Goal: Task Accomplishment & Management: Use online tool/utility

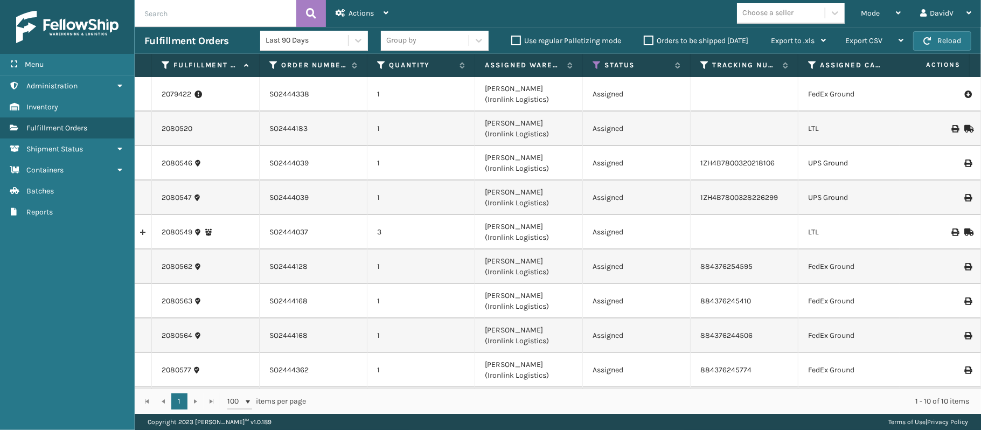
click at [649, 39] on label "Orders to be shipped [DATE]" at bounding box center [696, 40] width 105 height 9
click at [644, 39] on input "Orders to be shipped [DATE]" at bounding box center [644, 37] width 1 height 7
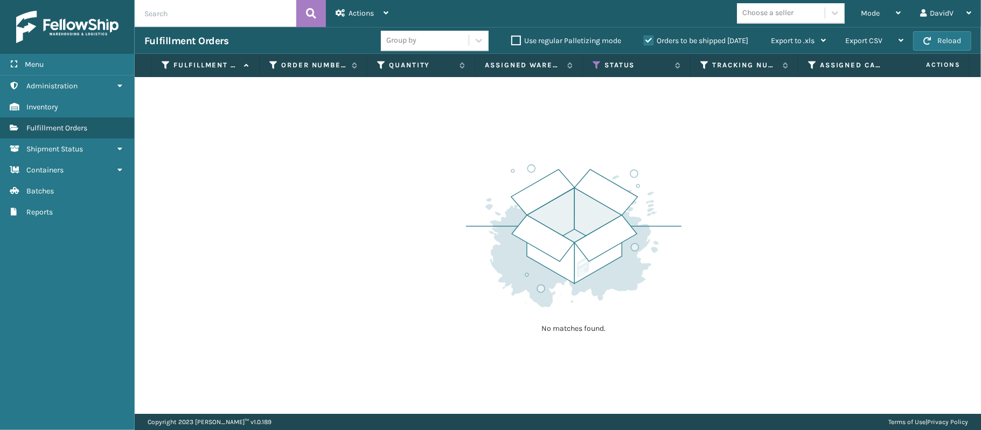
click at [649, 39] on label "Orders to be shipped [DATE]" at bounding box center [696, 40] width 105 height 9
click at [644, 39] on input "Orders to be shipped [DATE]" at bounding box center [644, 37] width 1 height 7
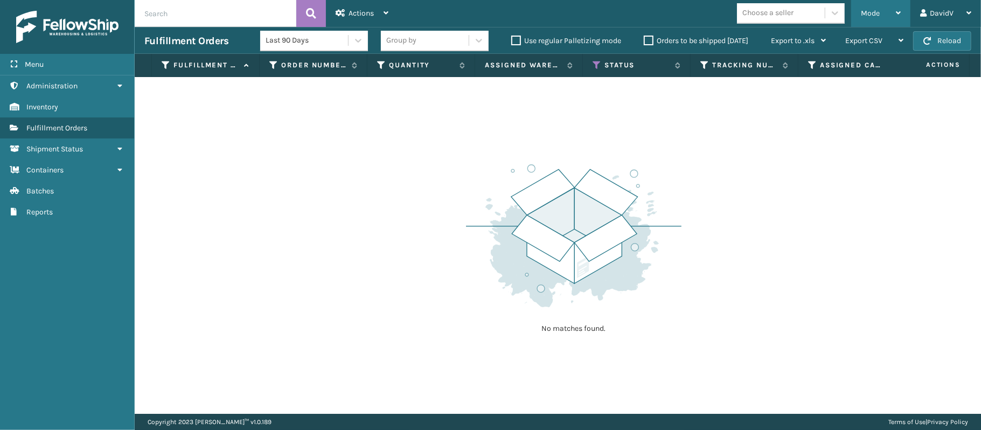
click at [900, 9] on icon at bounding box center [898, 13] width 5 height 8
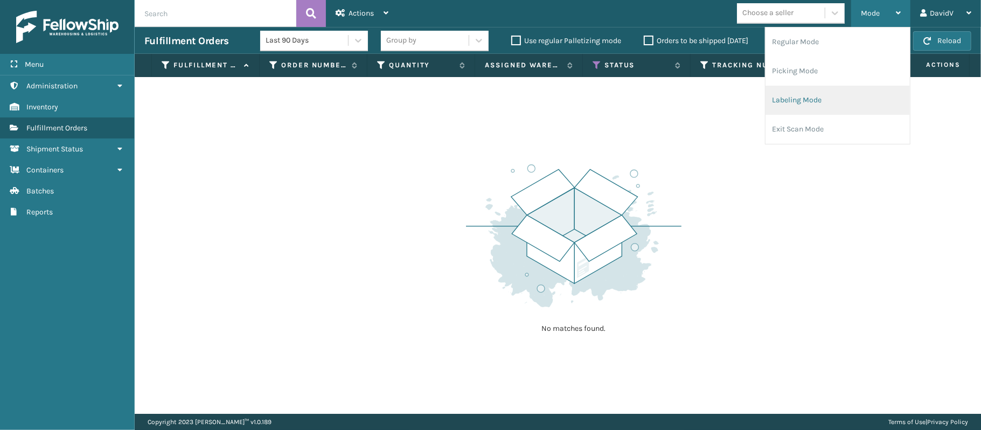
click at [810, 100] on li "Labeling Mode" at bounding box center [838, 100] width 144 height 29
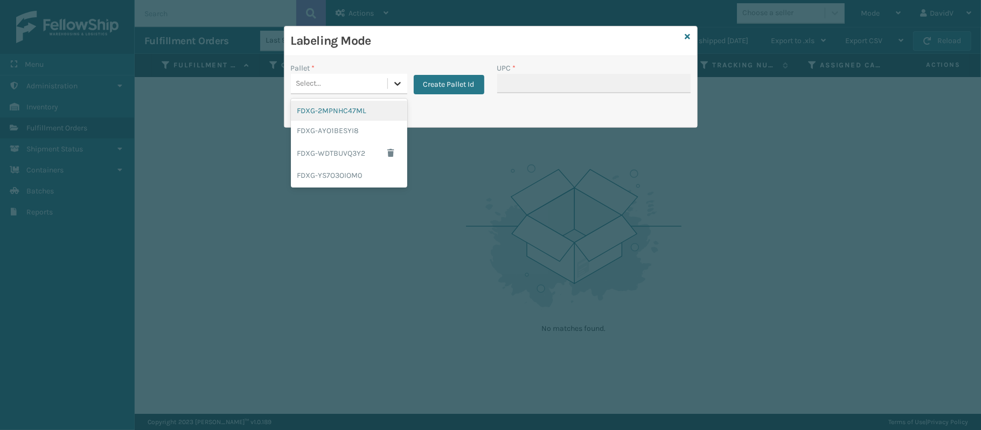
click at [398, 85] on icon at bounding box center [397, 84] width 6 height 4
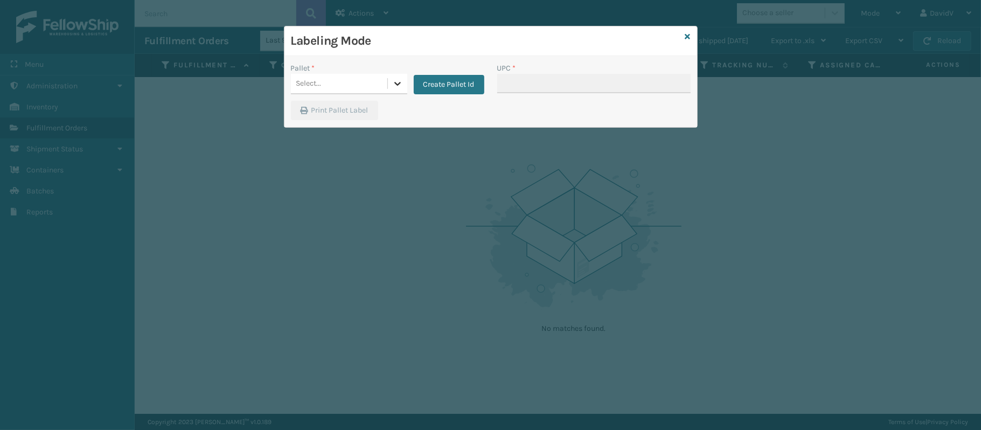
click at [398, 85] on icon at bounding box center [397, 84] width 6 height 4
click at [449, 83] on button "Create Pallet Id" at bounding box center [449, 84] width 71 height 19
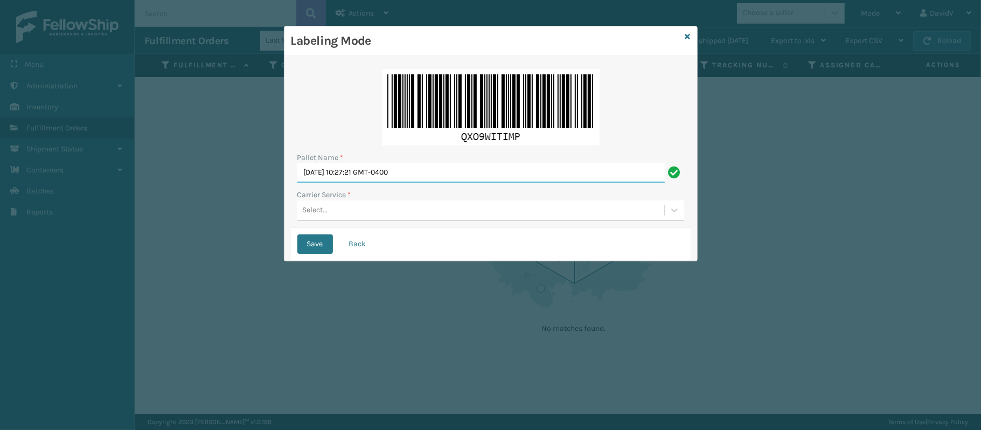
drag, startPoint x: 436, startPoint y: 170, endPoint x: 205, endPoint y: 153, distance: 231.8
click at [205, 153] on div "Labeling Mode Pallet Name * [DATE] 10:27:21 GMT-0400 Carrier Service * Select..…" at bounding box center [490, 215] width 981 height 430
type input "LPN 508514 TRUCK # 1"
click at [330, 214] on div "Select..." at bounding box center [480, 211] width 367 height 18
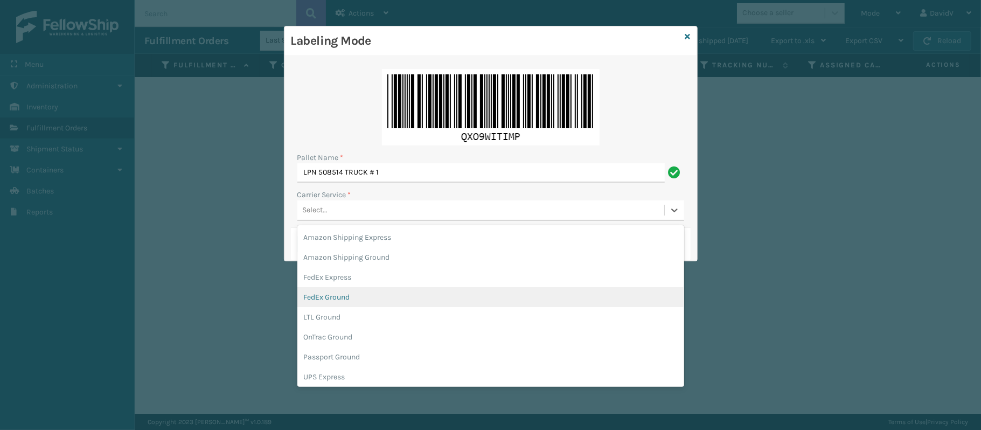
click at [343, 295] on div "FedEx Ground" at bounding box center [490, 297] width 387 height 20
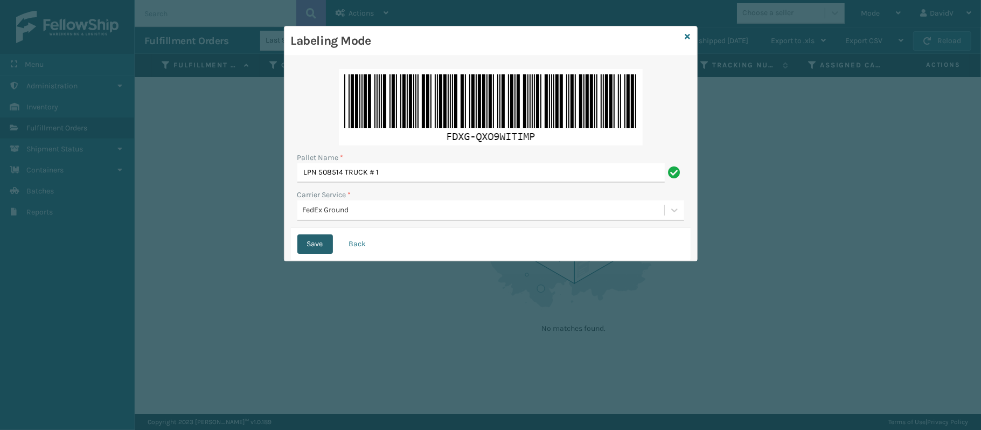
click at [319, 235] on button "Save" at bounding box center [315, 243] width 36 height 19
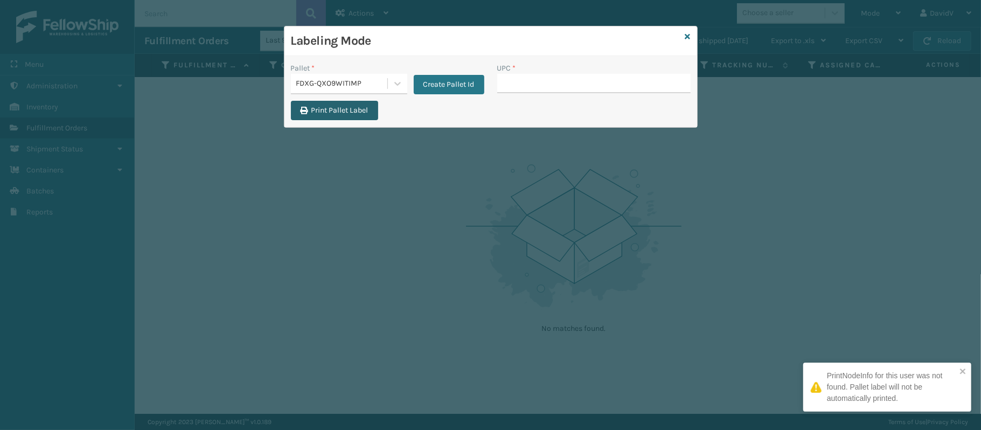
click at [345, 112] on button "Print Pallet Label" at bounding box center [334, 110] width 87 height 19
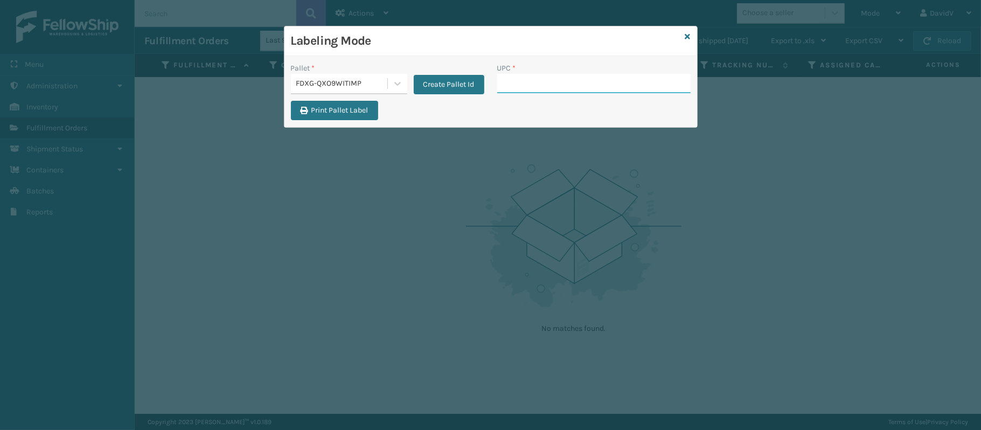
click at [513, 89] on input "UPC *" at bounding box center [593, 83] width 193 height 19
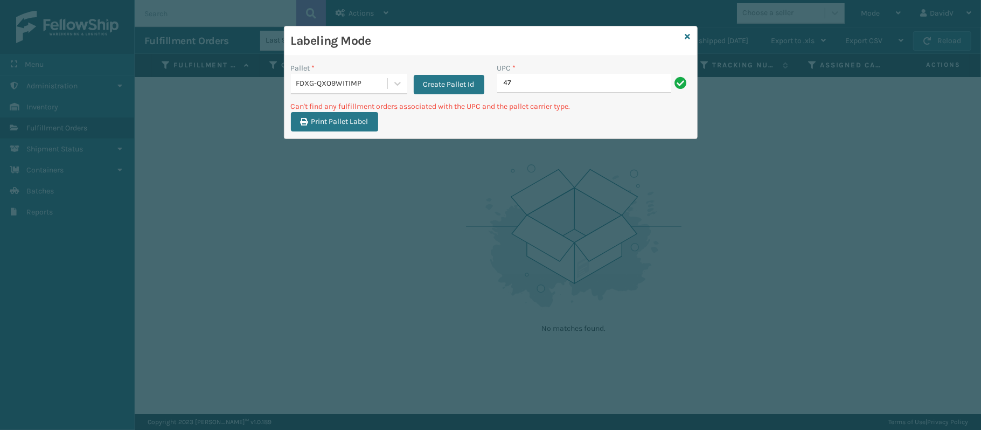
type input "4"
type input "C"
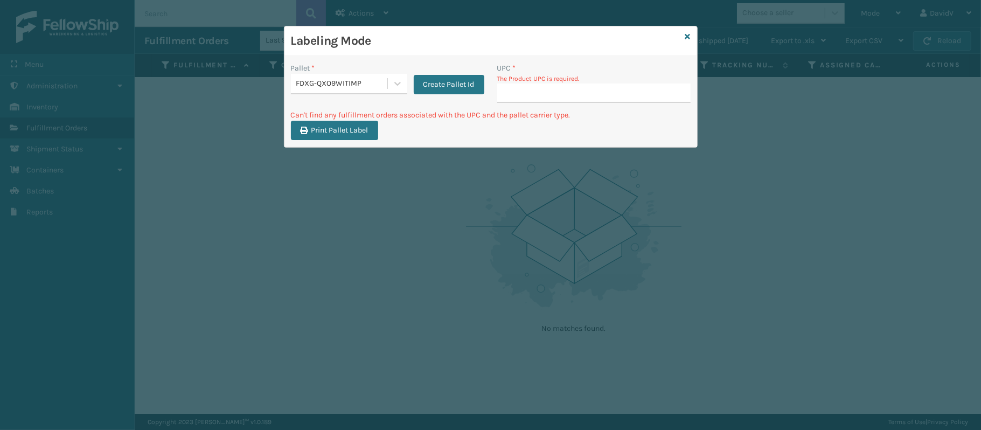
type input "C"
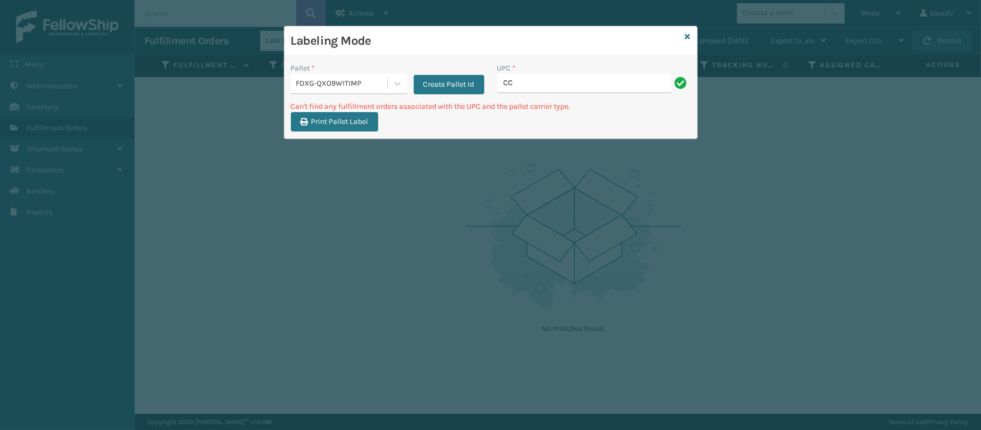
type input "C"
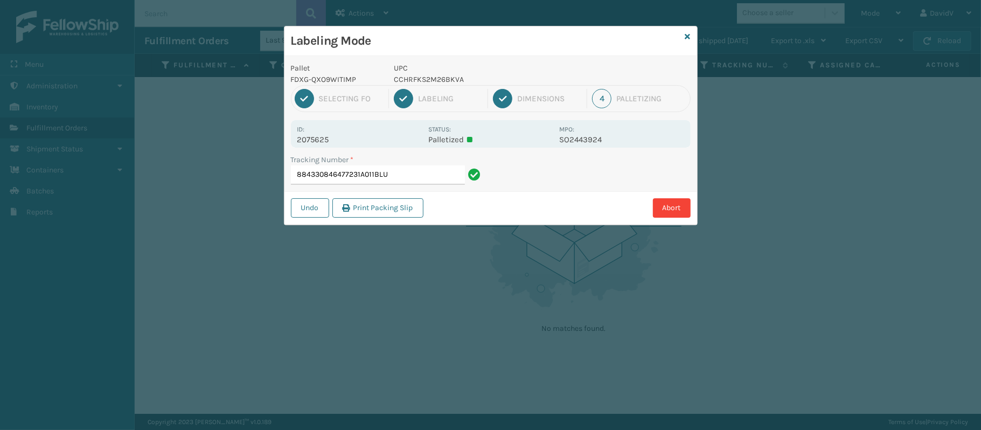
type input "884330846477231A011BLU"
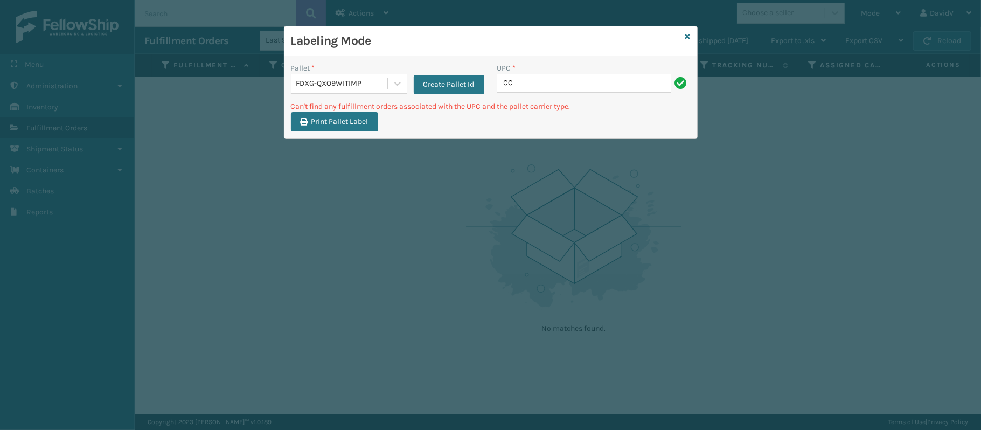
type input "C"
type input "4"
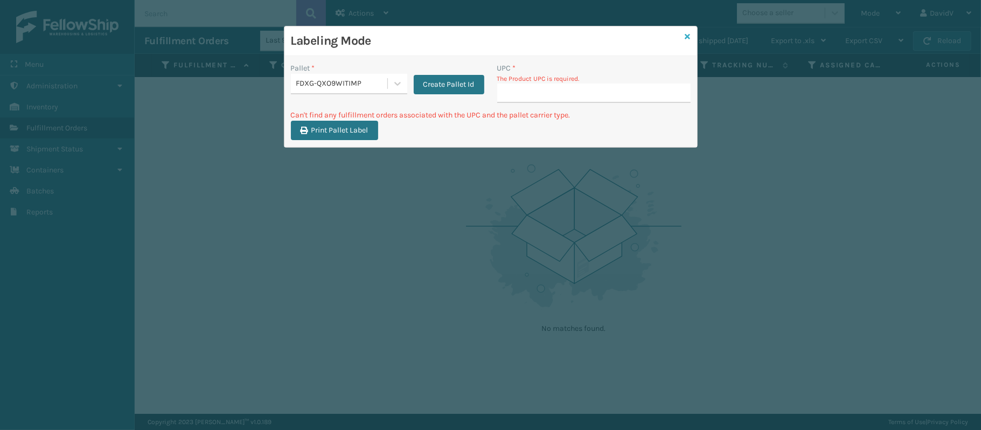
click at [686, 36] on icon at bounding box center [687, 37] width 5 height 8
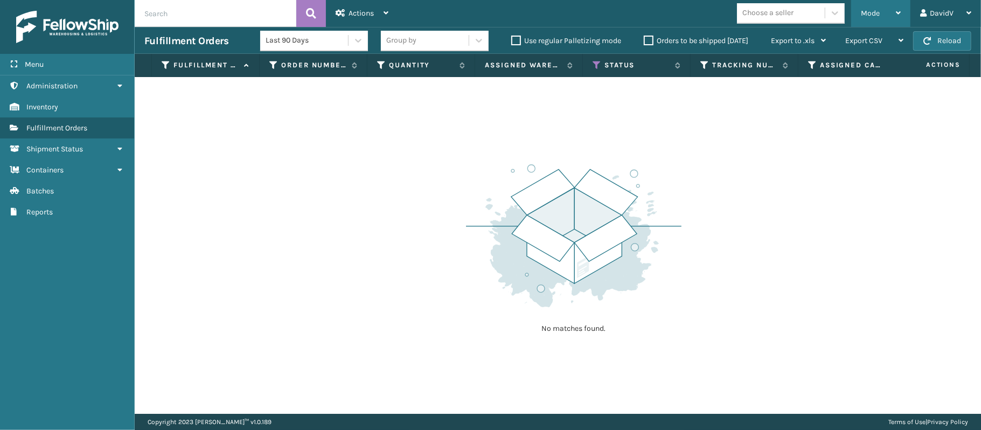
click at [901, 15] on div "Mode Regular Mode Picking Mode Labeling Mode Exit Scan Mode" at bounding box center [880, 13] width 59 height 27
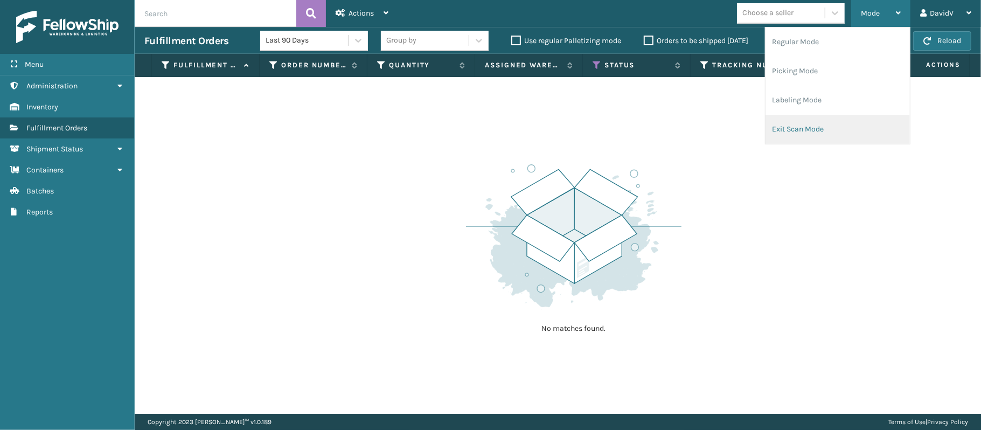
click at [812, 121] on li "Exit Scan Mode" at bounding box center [838, 129] width 144 height 29
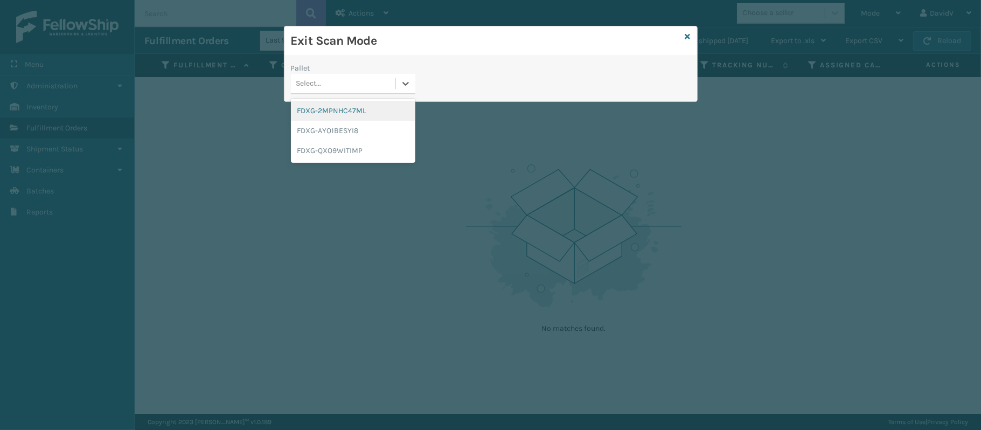
click at [376, 84] on div "Select..." at bounding box center [343, 84] width 105 height 18
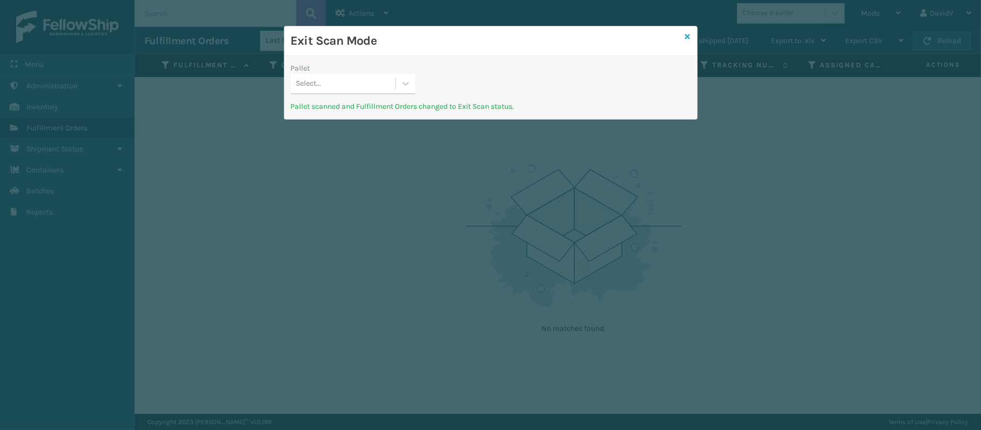
click at [689, 35] on icon at bounding box center [687, 37] width 5 height 8
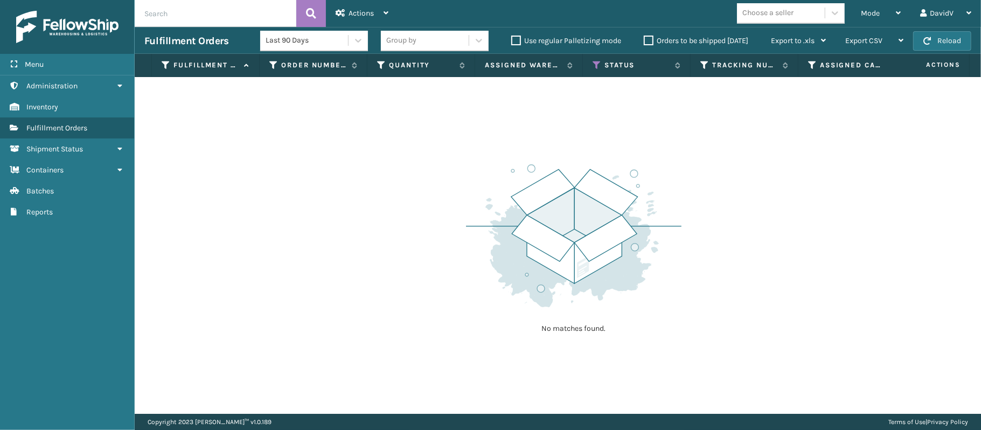
click at [897, 13] on icon at bounding box center [898, 13] width 5 height 8
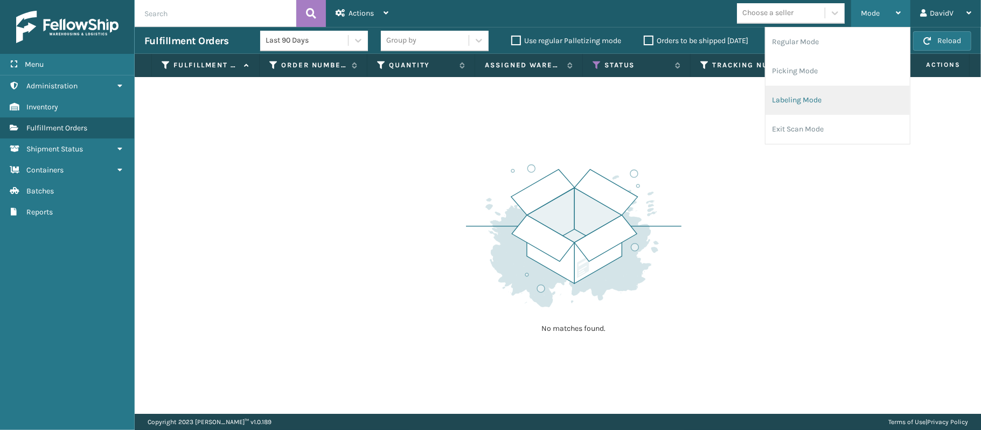
click at [814, 105] on li "Labeling Mode" at bounding box center [838, 100] width 144 height 29
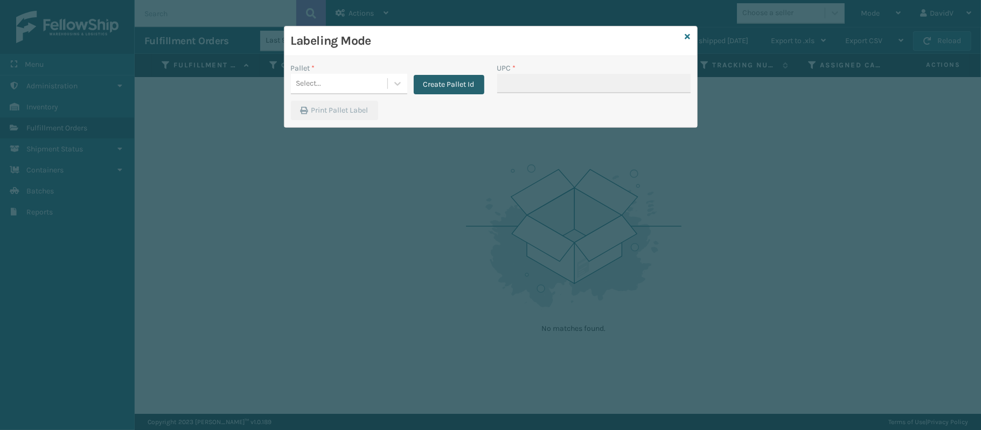
click at [447, 86] on button "Create Pallet Id" at bounding box center [449, 84] width 71 height 19
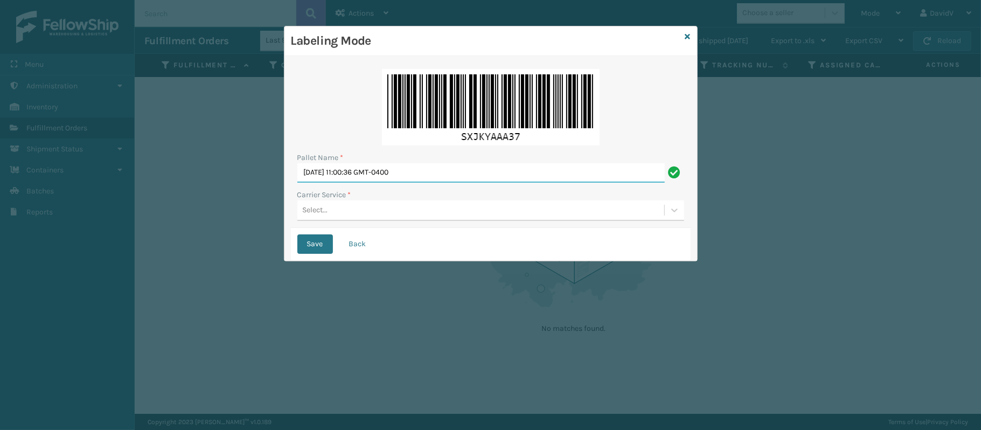
drag, startPoint x: 433, startPoint y: 173, endPoint x: 253, endPoint y: 189, distance: 180.6
click at [253, 189] on div "Labeling Mode Pallet Name * [DATE] 11:00:36 GMT-0400 Carrier Service * Select..…" at bounding box center [490, 215] width 981 height 430
type input "LPN 508518 TRUCK # 1"
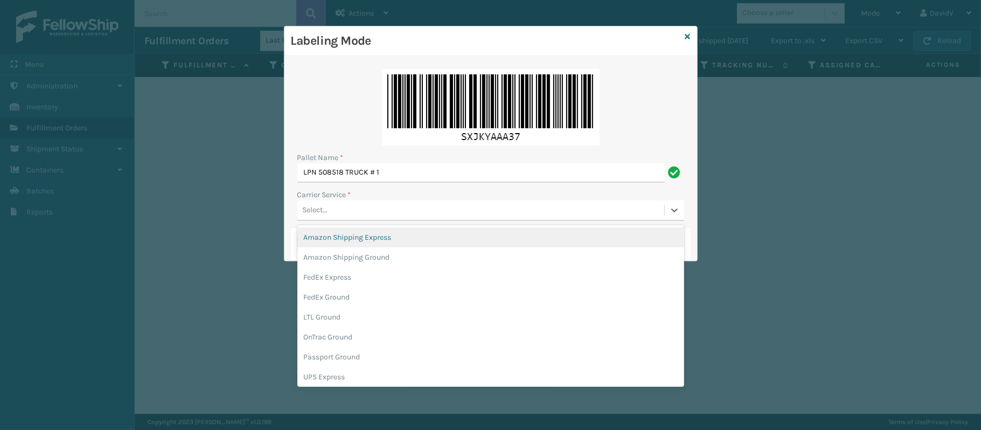
click at [335, 214] on div "Select..." at bounding box center [480, 211] width 367 height 18
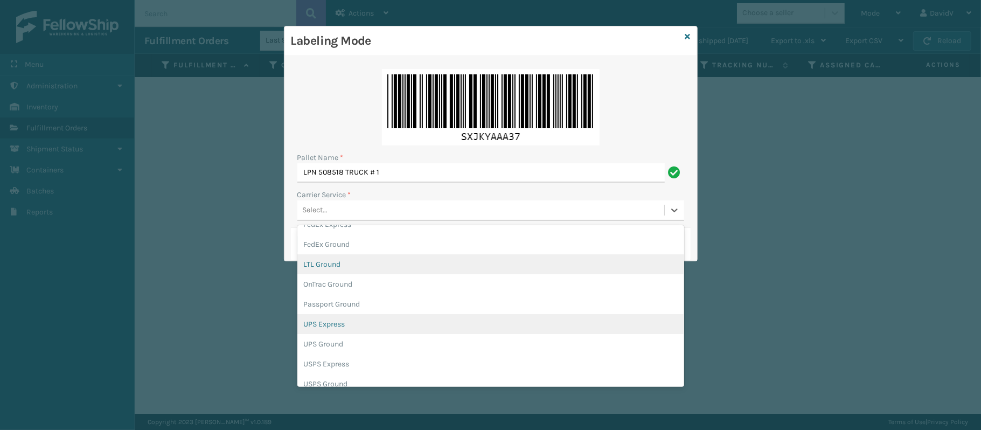
scroll to position [54, 0]
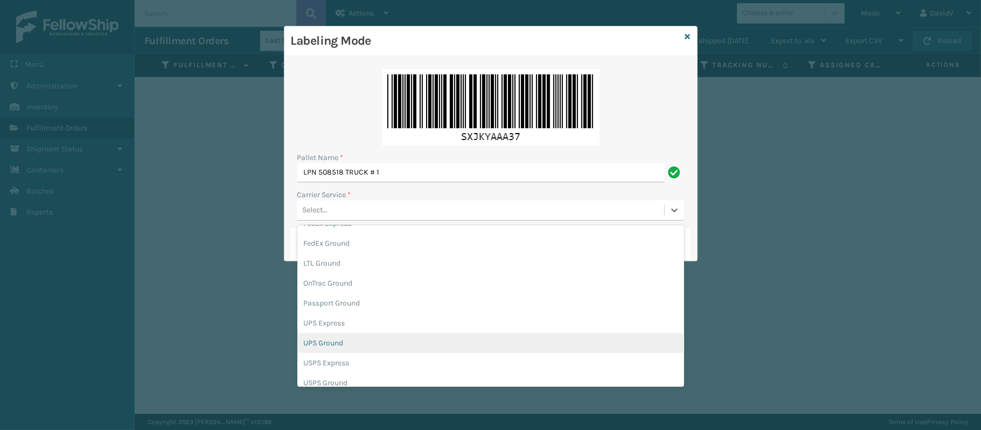
click at [353, 339] on div "UPS Ground" at bounding box center [490, 343] width 387 height 20
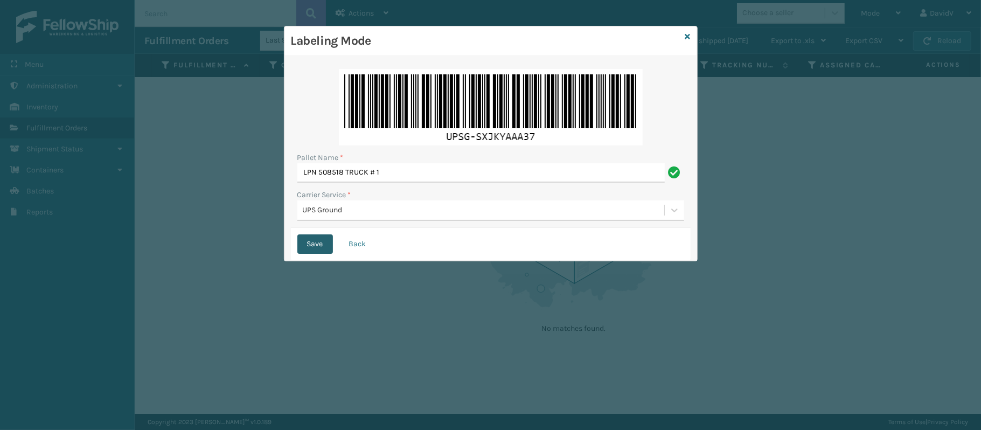
click at [315, 242] on button "Save" at bounding box center [315, 243] width 36 height 19
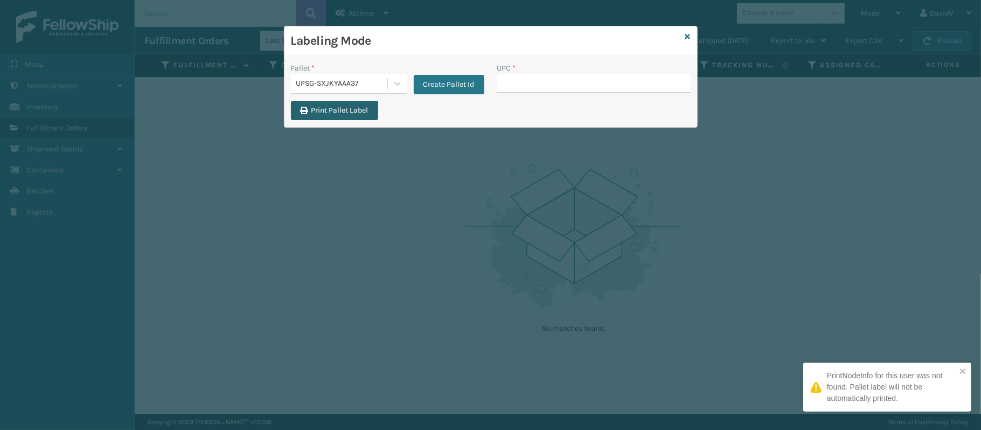
click at [348, 115] on button "Print Pallet Label" at bounding box center [334, 110] width 87 height 19
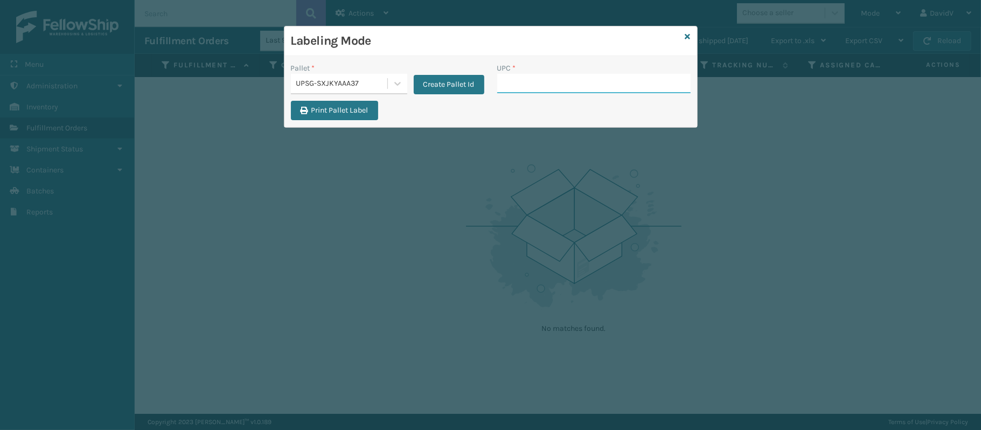
click at [516, 85] on input "UPC *" at bounding box center [593, 83] width 193 height 19
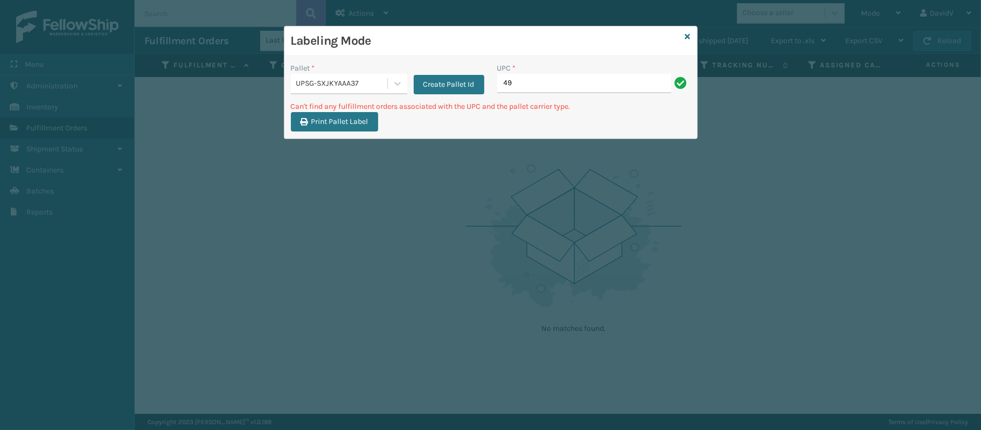
type input "4"
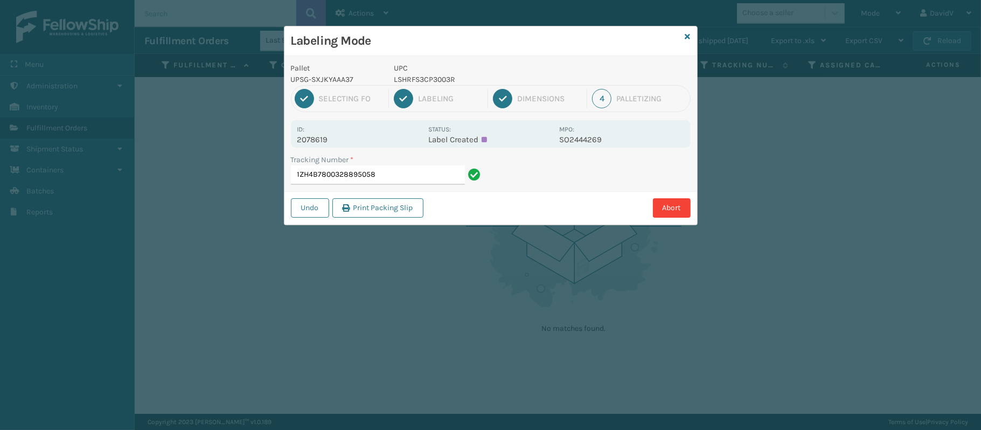
click at [516, 85] on p "LSHRFS3CP3003R" at bounding box center [473, 79] width 159 height 11
click at [399, 179] on input "1ZH4B7800328895058" at bounding box center [378, 174] width 174 height 19
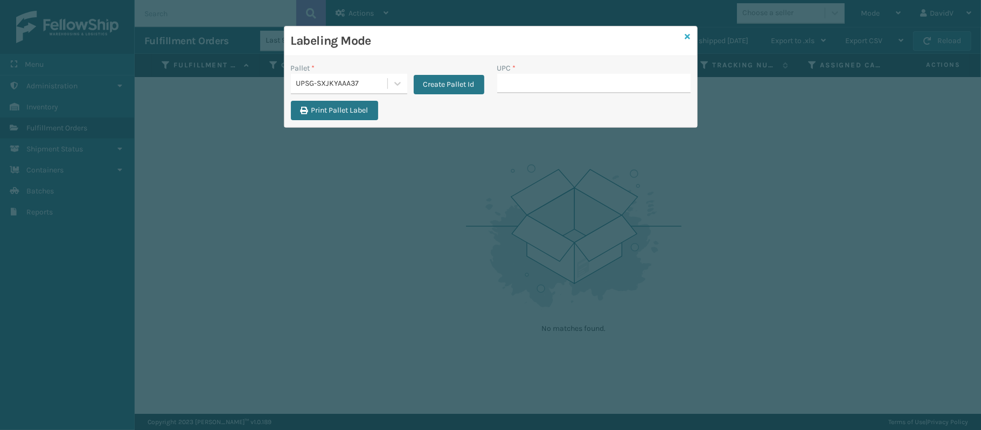
click at [689, 31] on link at bounding box center [687, 36] width 5 height 11
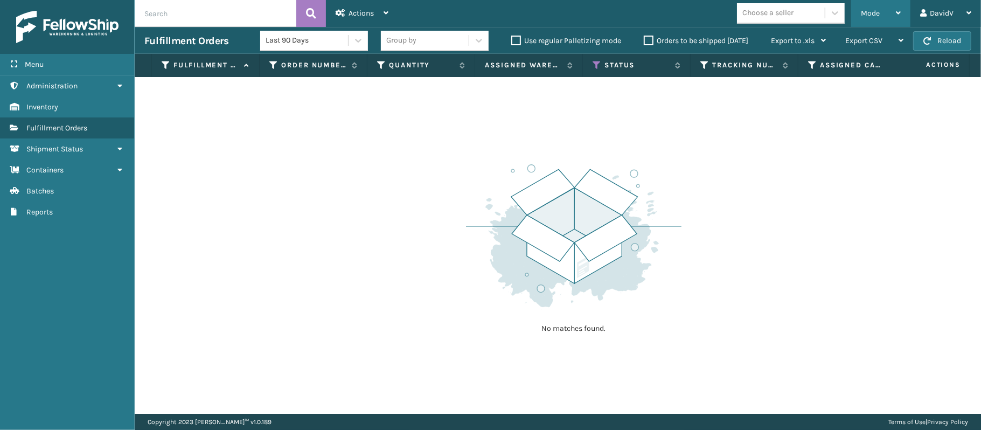
click at [900, 14] on icon at bounding box center [898, 13] width 5 height 8
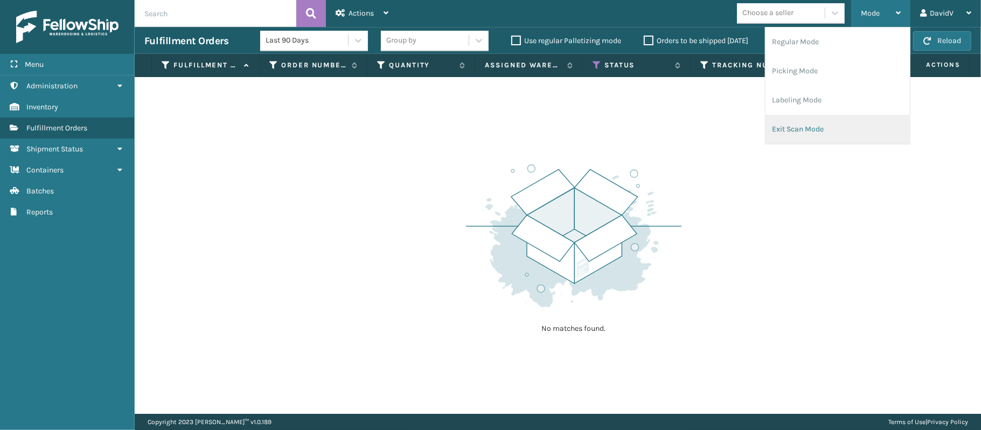
click at [828, 123] on li "Exit Scan Mode" at bounding box center [838, 129] width 144 height 29
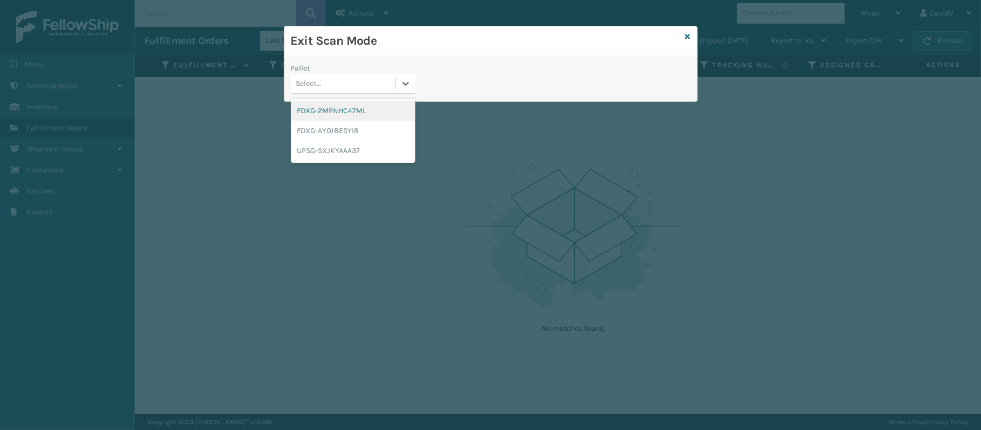
click at [369, 87] on div "Select..." at bounding box center [343, 84] width 105 height 18
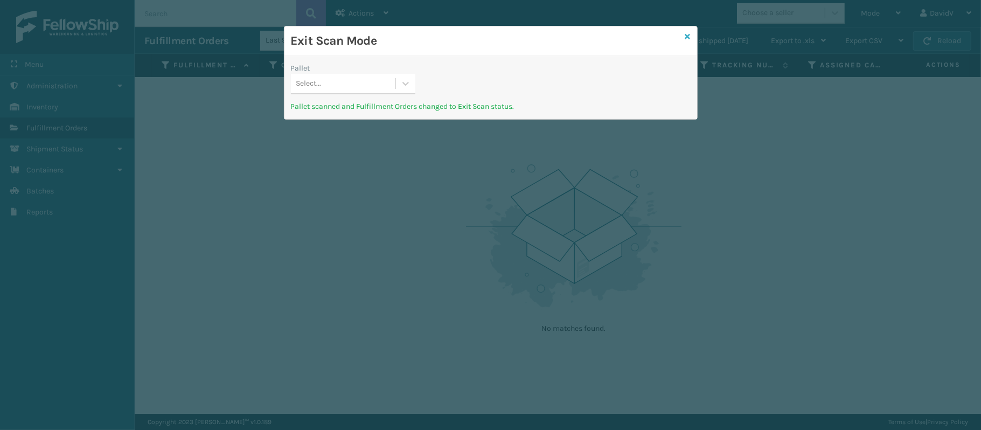
click at [687, 37] on icon at bounding box center [687, 37] width 5 height 8
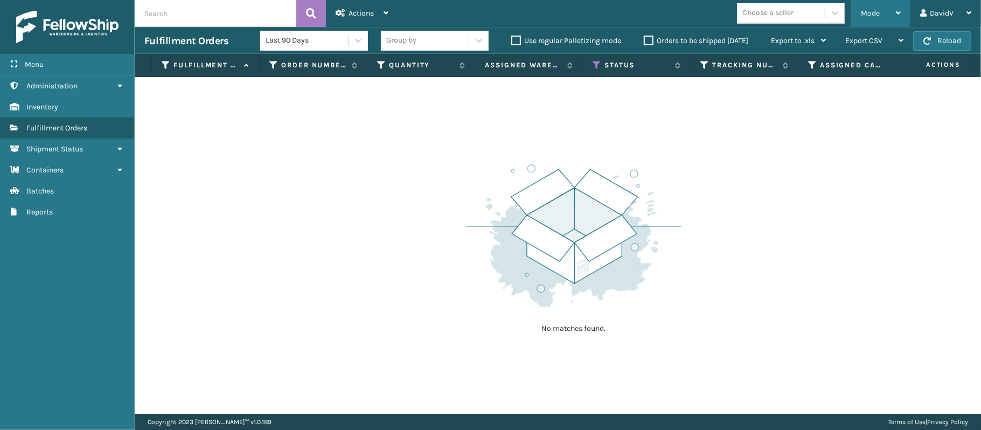
click at [901, 16] on div "Mode Regular Mode Picking Mode Labeling Mode Exit Scan Mode" at bounding box center [880, 13] width 59 height 27
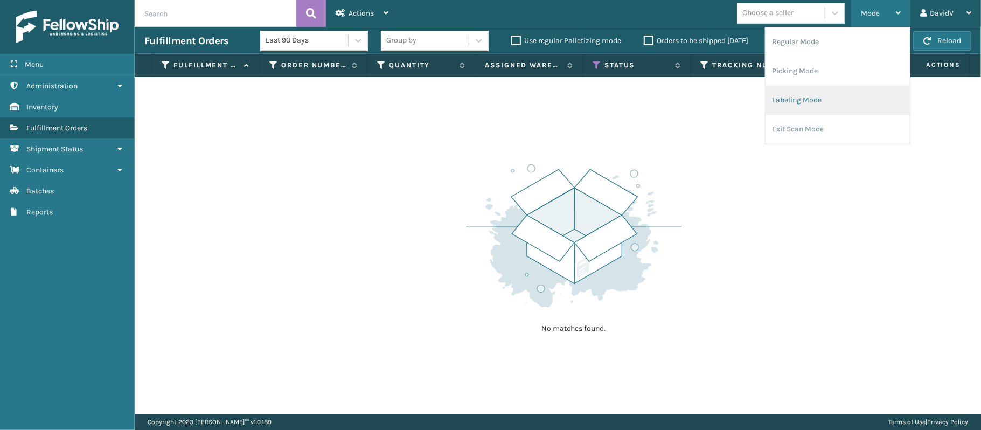
click at [818, 100] on li "Labeling Mode" at bounding box center [838, 100] width 144 height 29
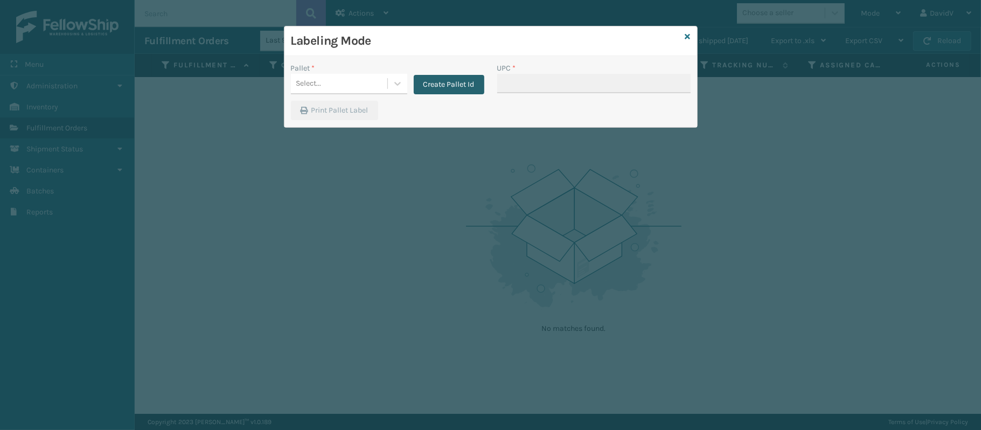
click at [462, 86] on button "Create Pallet Id" at bounding box center [449, 84] width 71 height 19
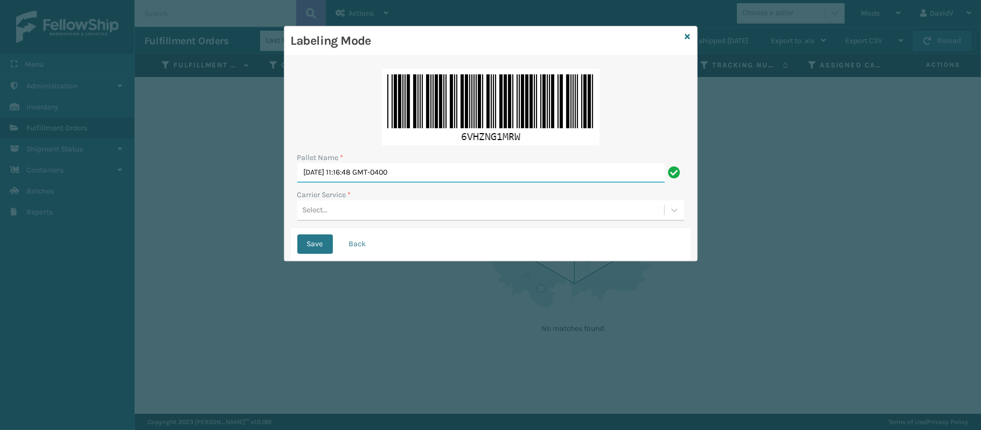
drag, startPoint x: 432, startPoint y: 168, endPoint x: 281, endPoint y: 138, distance: 154.4
click at [281, 138] on div "Labeling Mode Pallet Name * [DATE] 11:16:48 GMT-0400 Carrier Service * Select..…" at bounding box center [490, 215] width 981 height 430
type input "l"
type input "LPN 508517 TRUCK # 1"
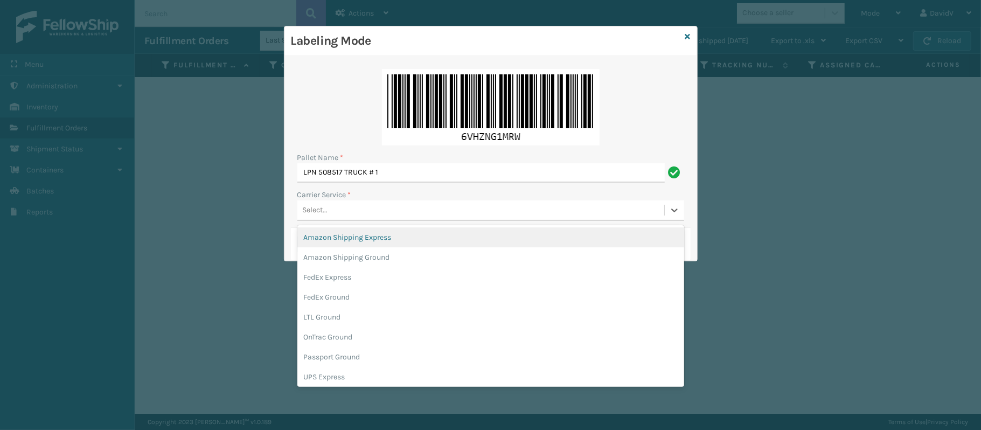
click at [330, 207] on div "Select..." at bounding box center [480, 211] width 367 height 18
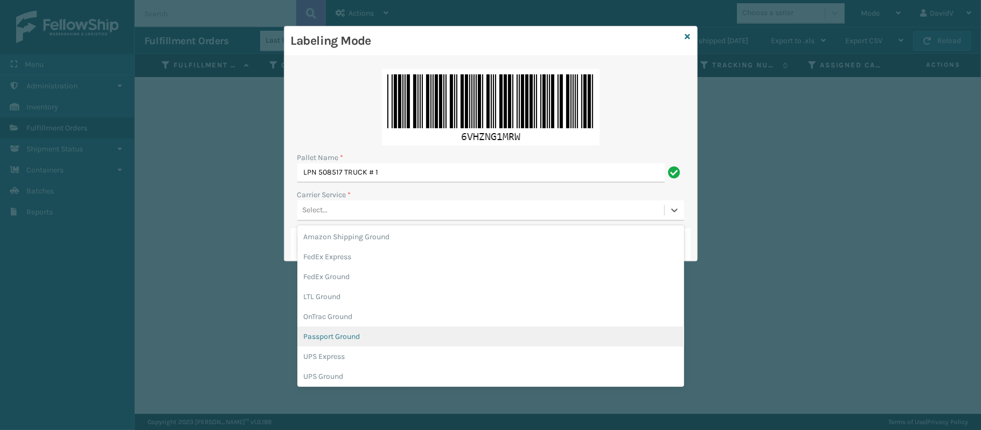
scroll to position [19, 0]
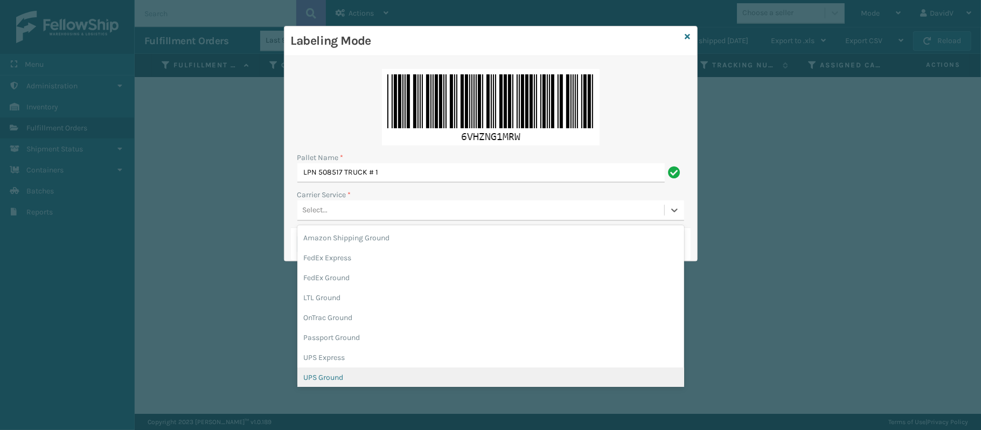
click at [341, 373] on div "UPS Ground" at bounding box center [490, 377] width 387 height 20
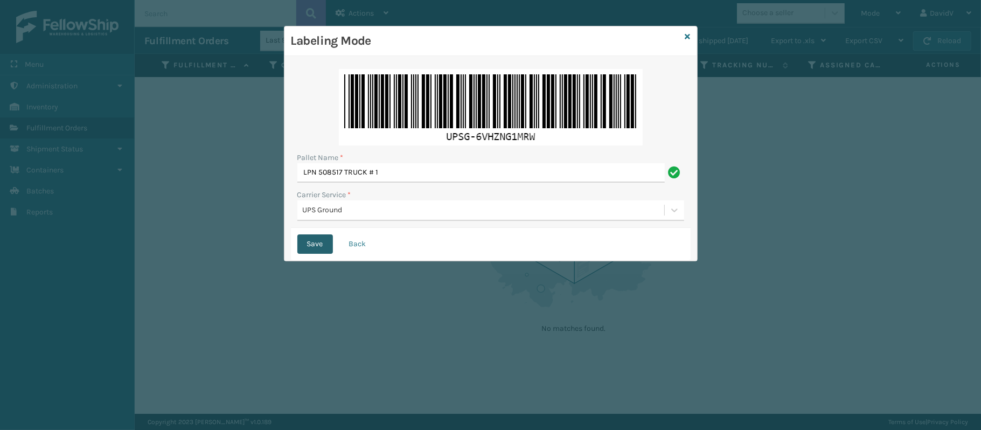
click at [309, 246] on button "Save" at bounding box center [315, 243] width 36 height 19
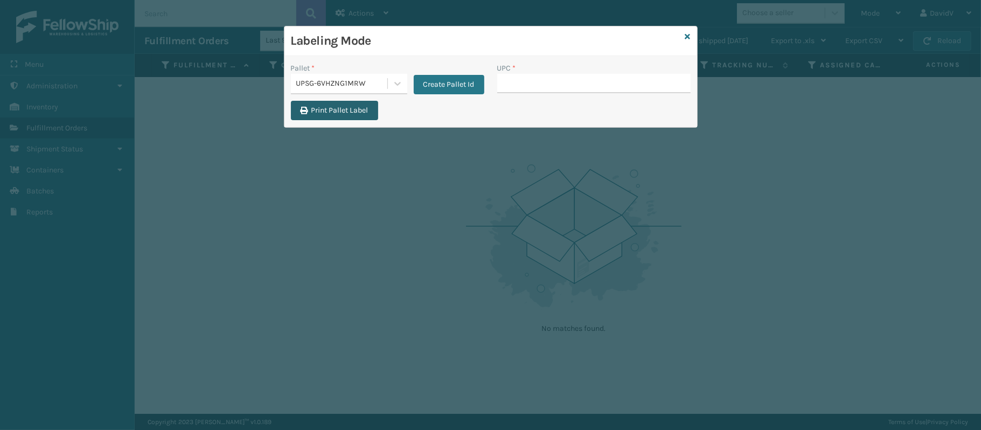
click at [355, 109] on button "Print Pallet Label" at bounding box center [334, 110] width 87 height 19
click at [585, 87] on input "UPC *" at bounding box center [593, 83] width 193 height 19
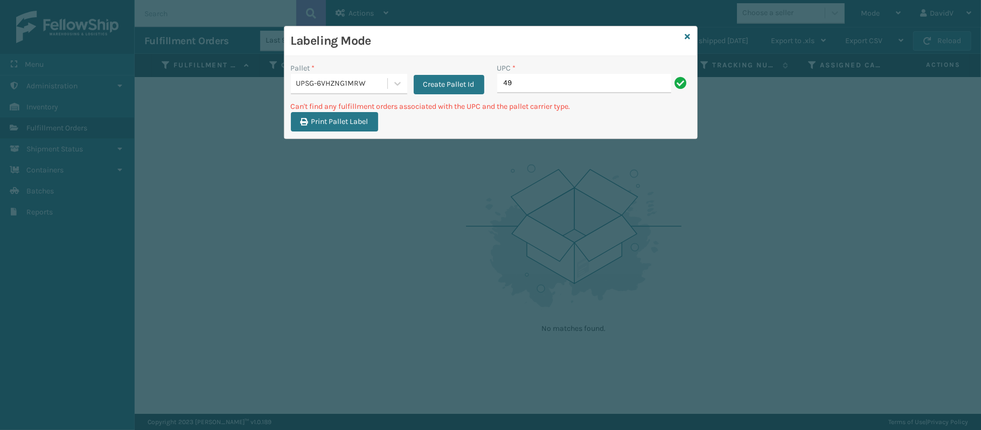
type input "4"
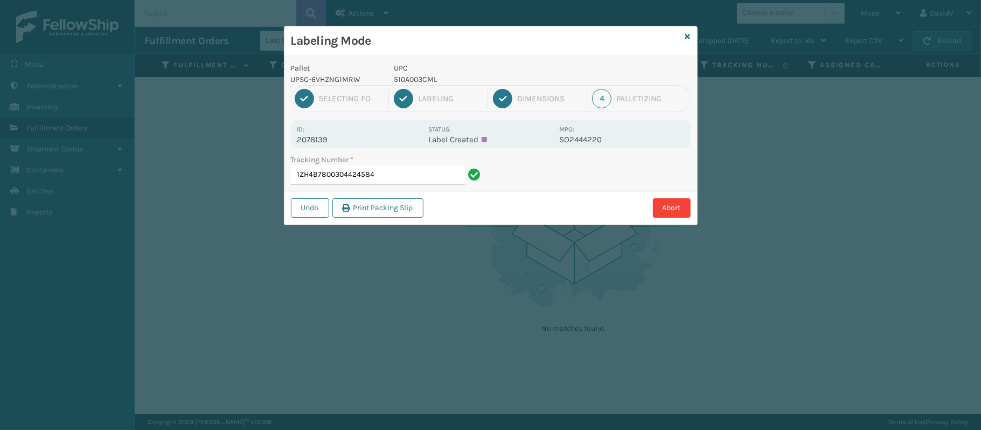
type input "1ZH4B7800304424584"
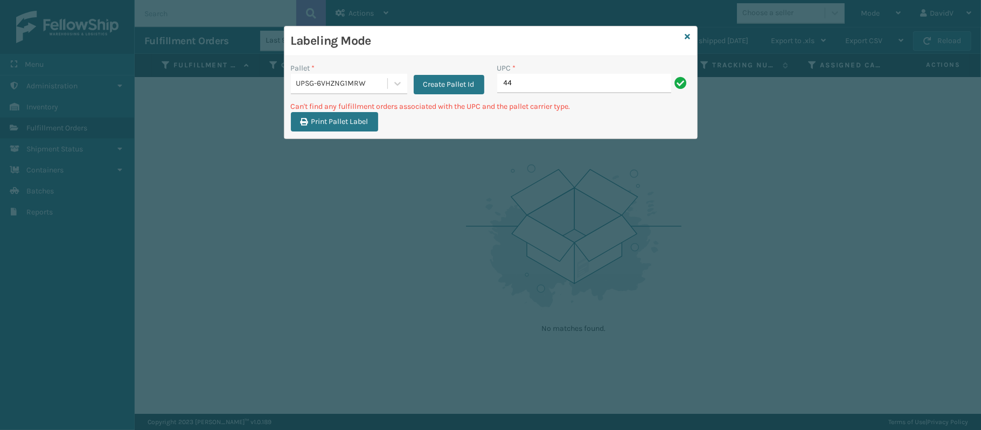
type input "4"
type input "CCWENKS1M26CFVA"
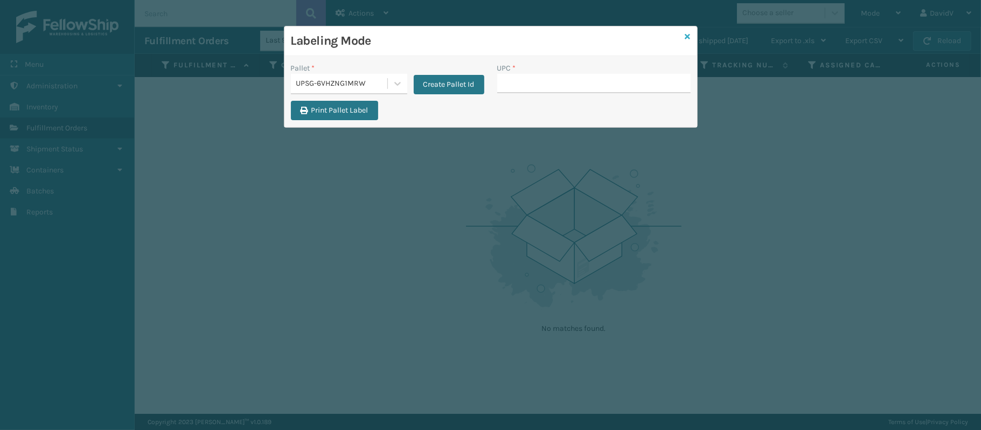
click at [689, 37] on icon at bounding box center [687, 37] width 5 height 8
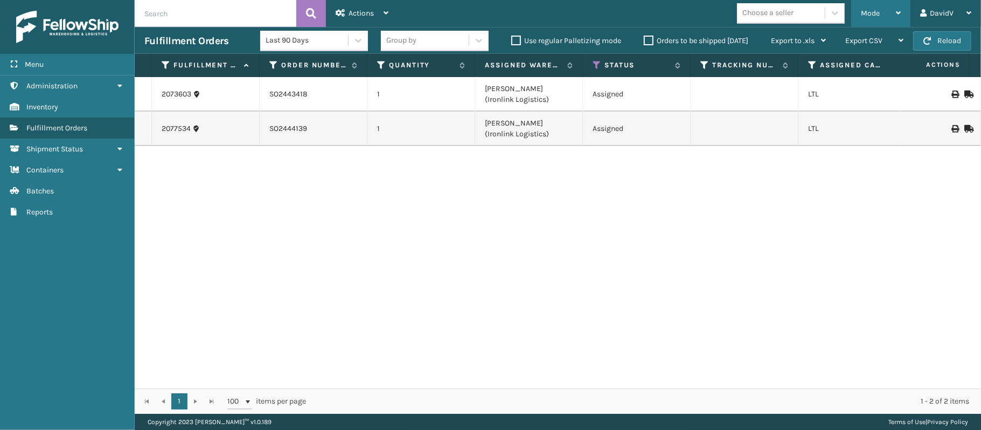
click at [902, 13] on div "Mode Regular Mode Picking Mode Labeling Mode Exit Scan Mode" at bounding box center [880, 13] width 59 height 27
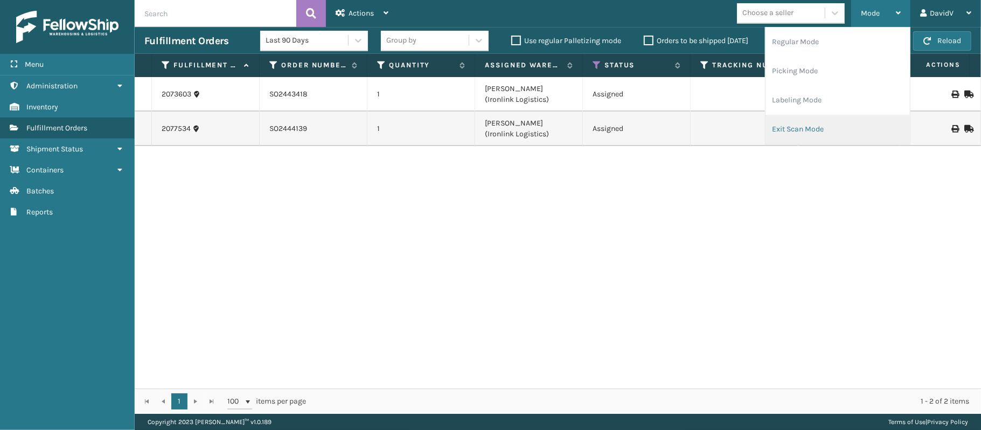
click at [822, 123] on li "Exit Scan Mode" at bounding box center [838, 129] width 144 height 29
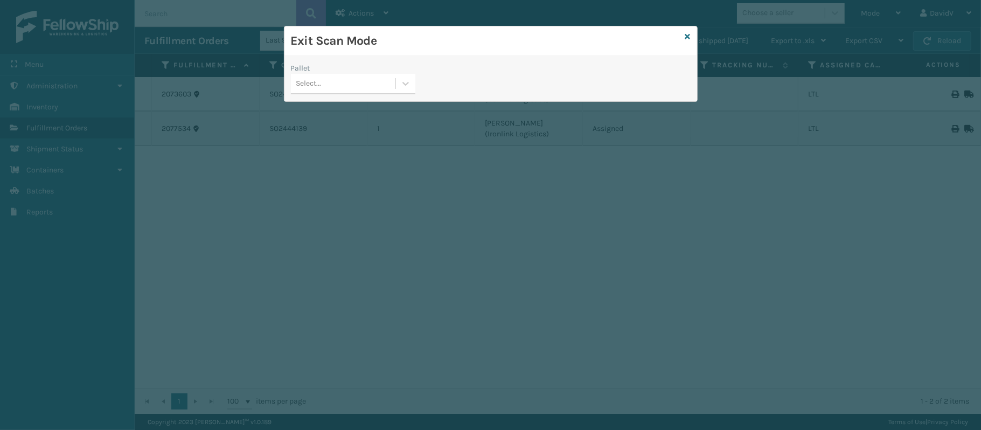
click at [382, 85] on div "Select..." at bounding box center [343, 84] width 105 height 18
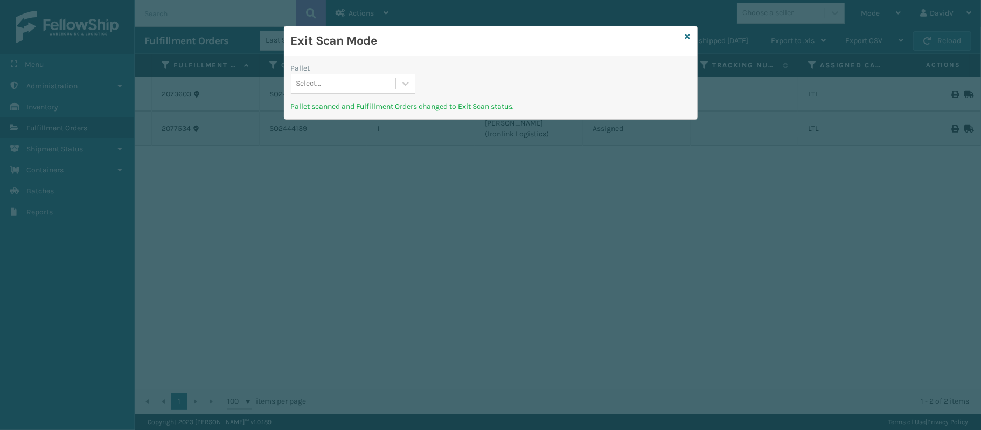
click at [690, 41] on div "Exit Scan Mode" at bounding box center [490, 41] width 413 height 30
click at [686, 37] on icon at bounding box center [687, 37] width 5 height 8
